Goal: Transaction & Acquisition: Purchase product/service

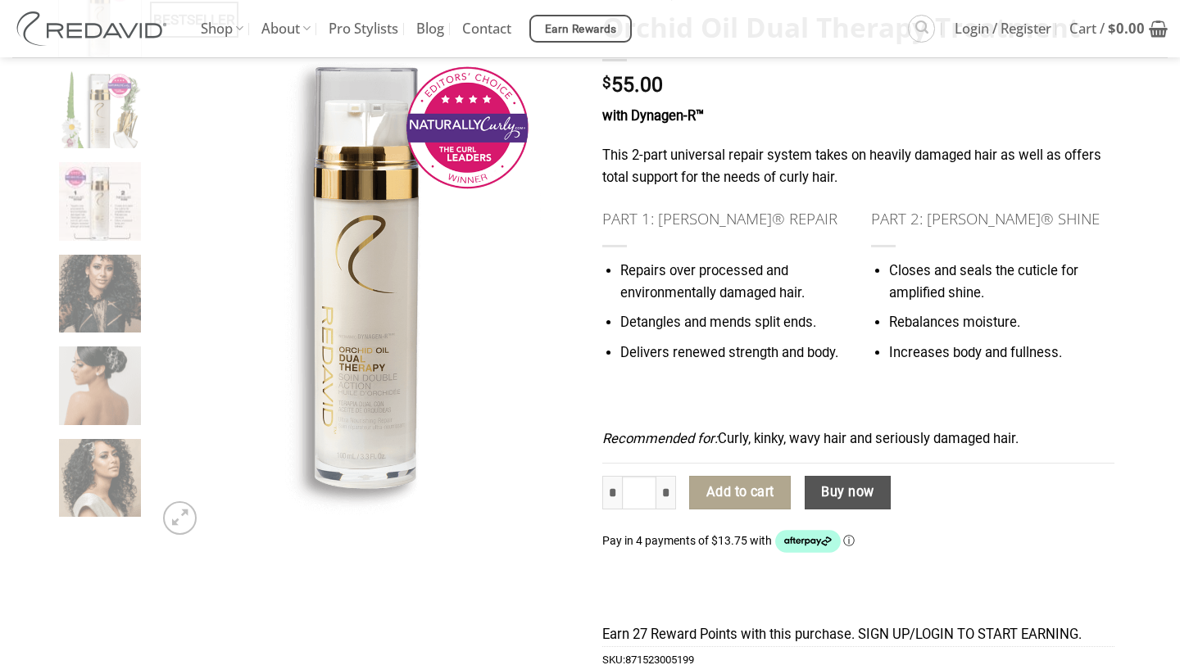
scroll to position [203, 0]
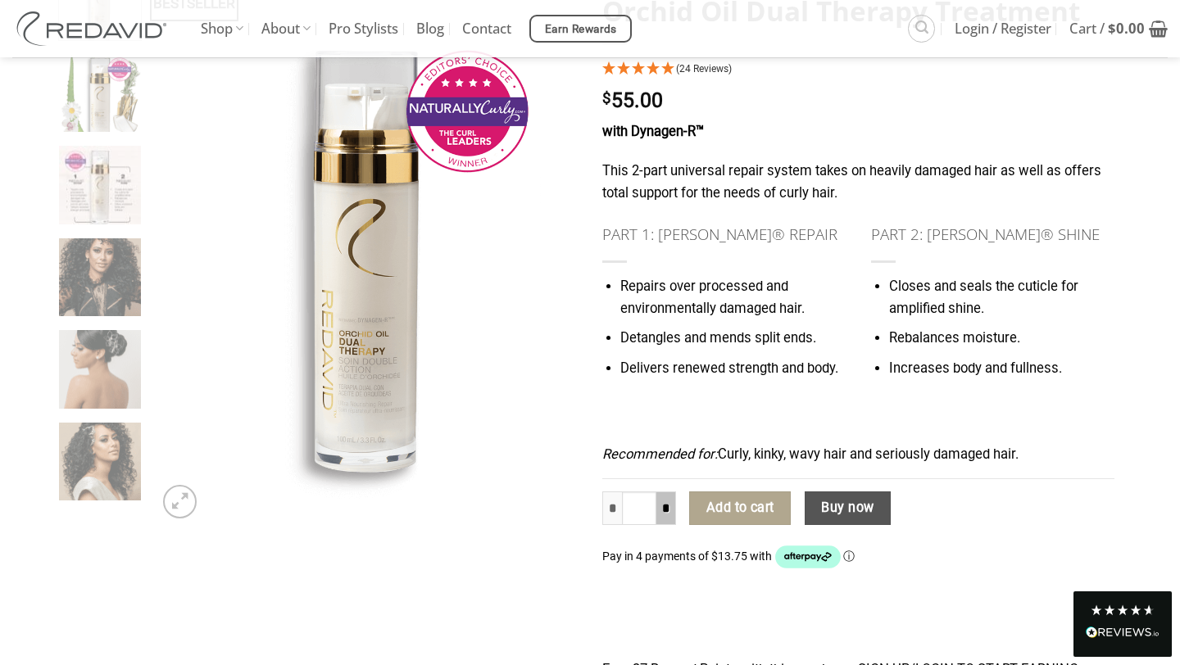
click at [663, 513] on input "*" at bounding box center [666, 509] width 20 height 34
type input "*"
click at [730, 516] on button "Add to cart" at bounding box center [740, 509] width 102 height 34
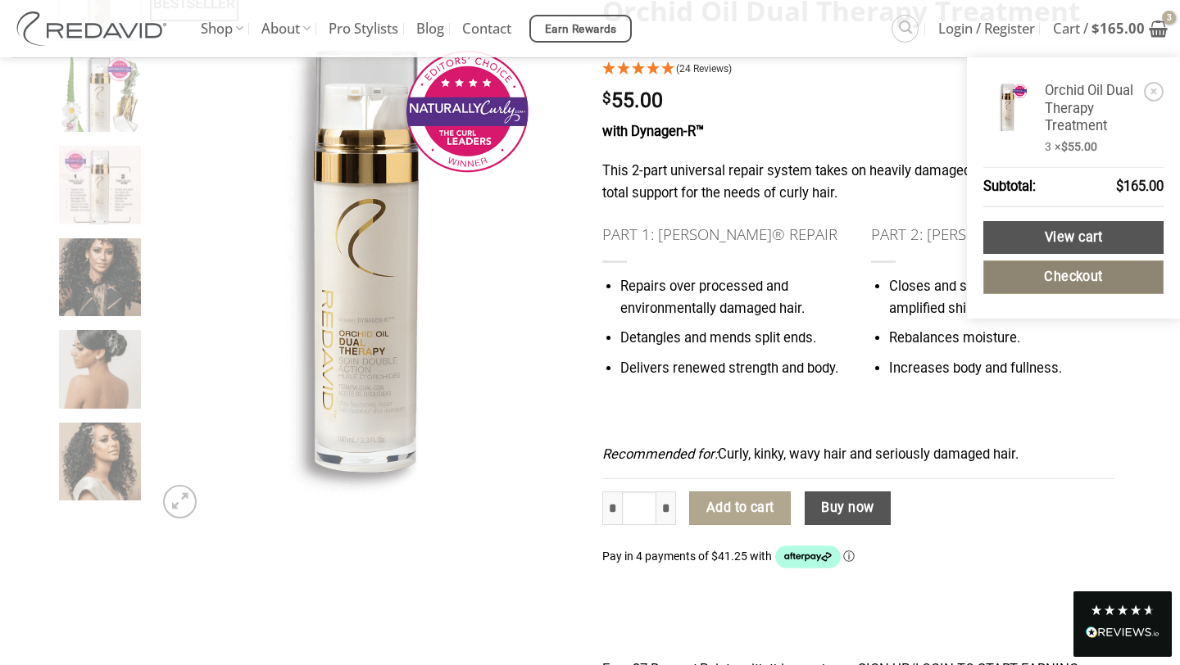
click at [1104, 294] on link "Checkout" at bounding box center [1073, 278] width 180 height 34
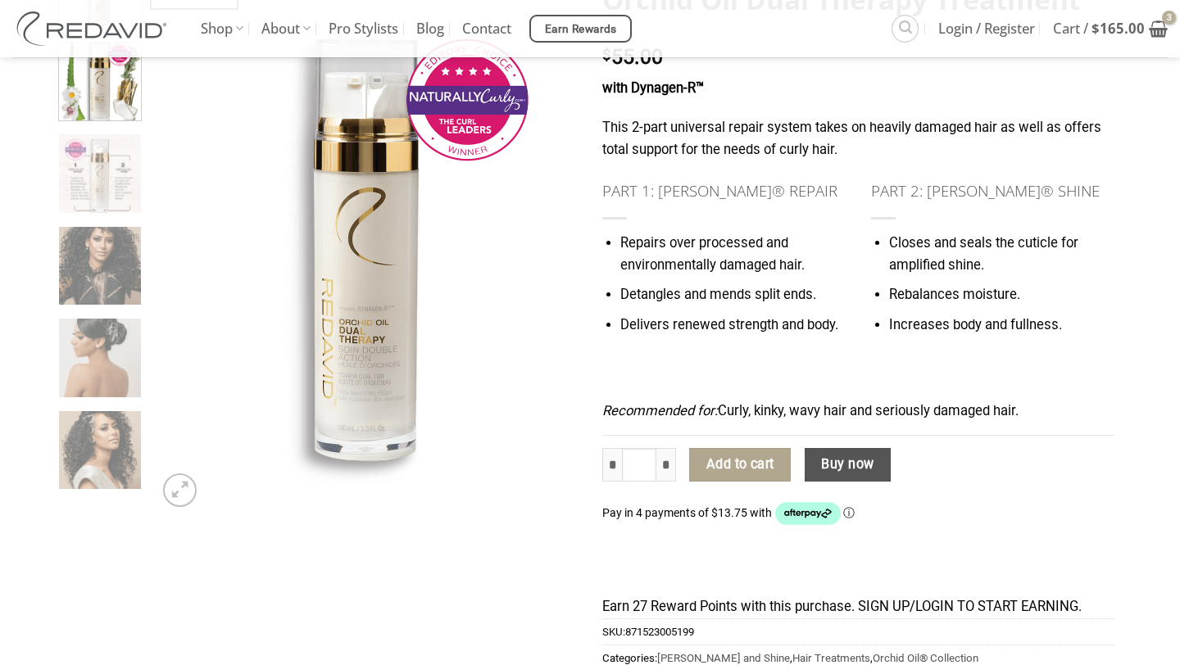
scroll to position [215, 0]
